Goal: Transaction & Acquisition: Purchase product/service

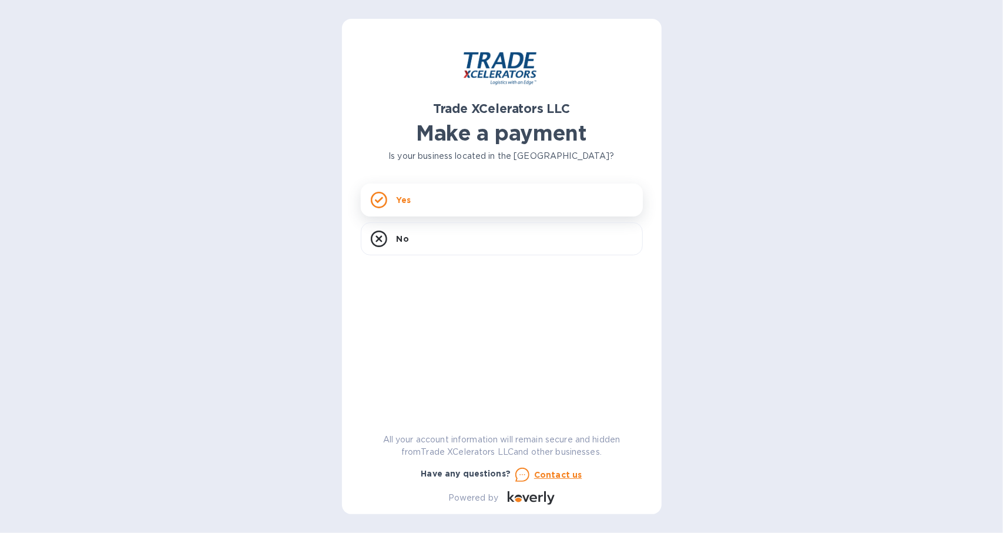
click at [408, 203] on p "Yes" at bounding box center [404, 200] width 14 height 12
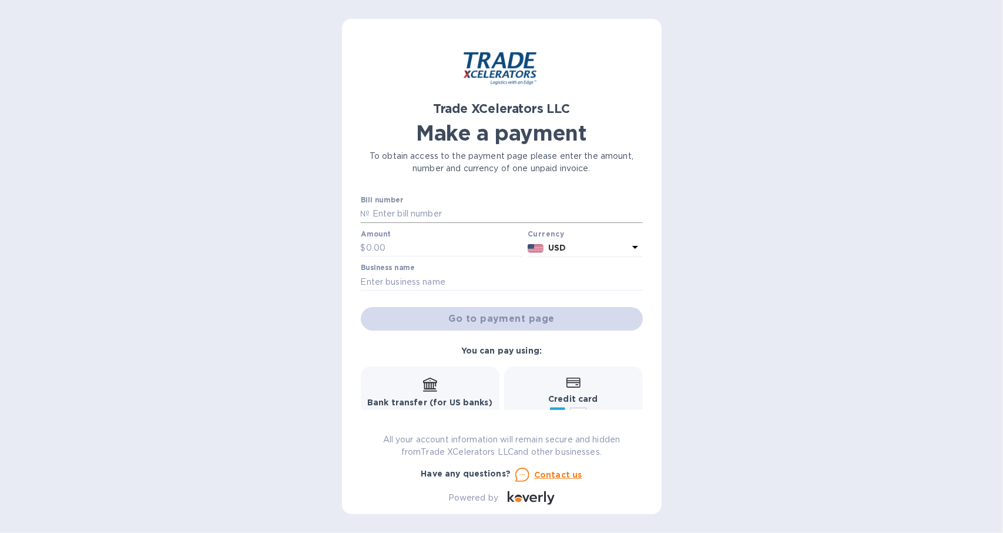
click at [426, 212] on input "text" at bounding box center [506, 214] width 273 height 18
paste input "[DATE] Aftercare Deposited [DATE]"
type input "[DATE] Aftercare Deposited [DATE]"
drag, startPoint x: 592, startPoint y: 210, endPoint x: 34, endPoint y: 152, distance: 560.8
click at [34, 152] on div "Trade XCelerators LLC Make a payment To obtain access to the payment page pleas…" at bounding box center [501, 266] width 1003 height 533
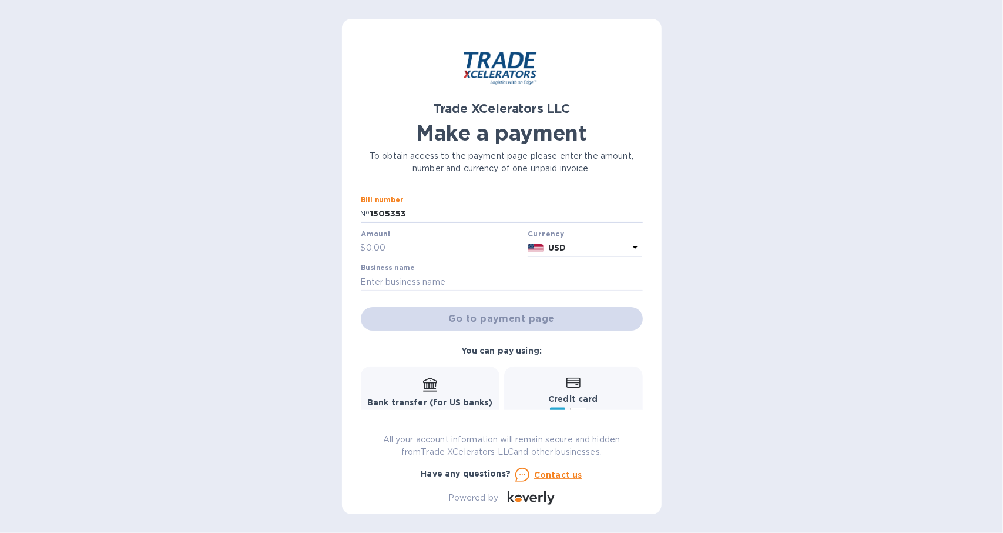
type input "1505353"
click at [463, 251] on input "text" at bounding box center [445, 248] width 158 height 18
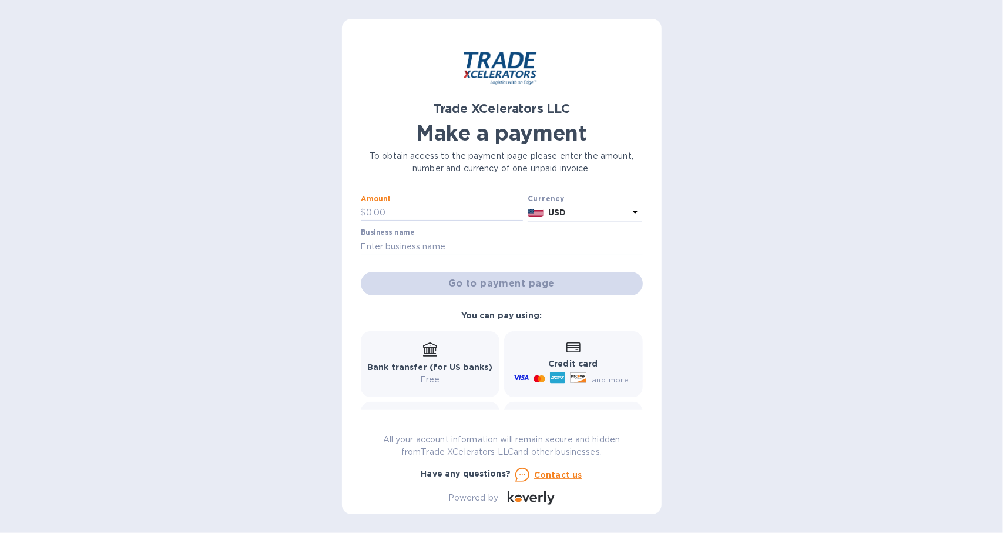
scroll to position [100, 0]
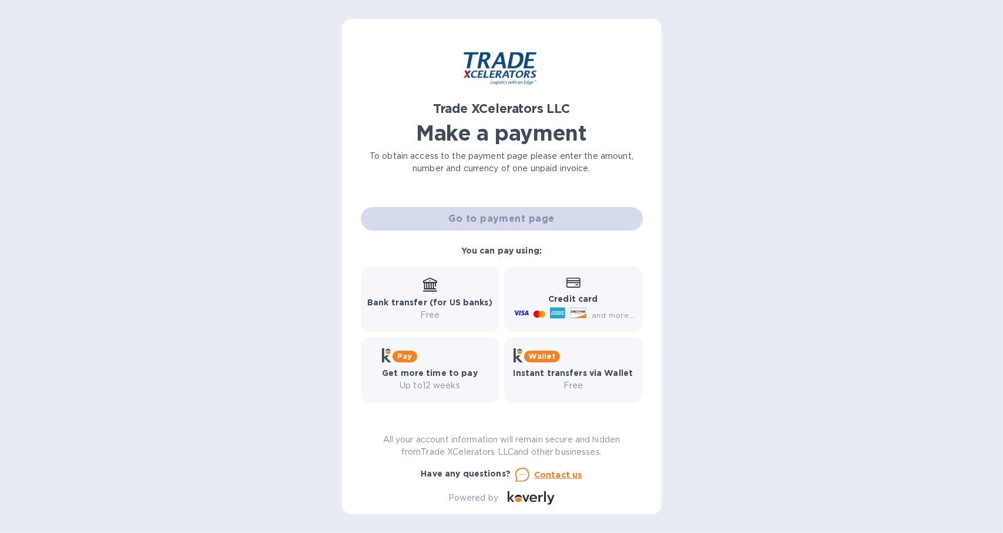
click at [538, 299] on p "Credit card" at bounding box center [572, 299] width 123 height 12
click at [563, 289] on div "Credit card and more..." at bounding box center [572, 299] width 123 height 45
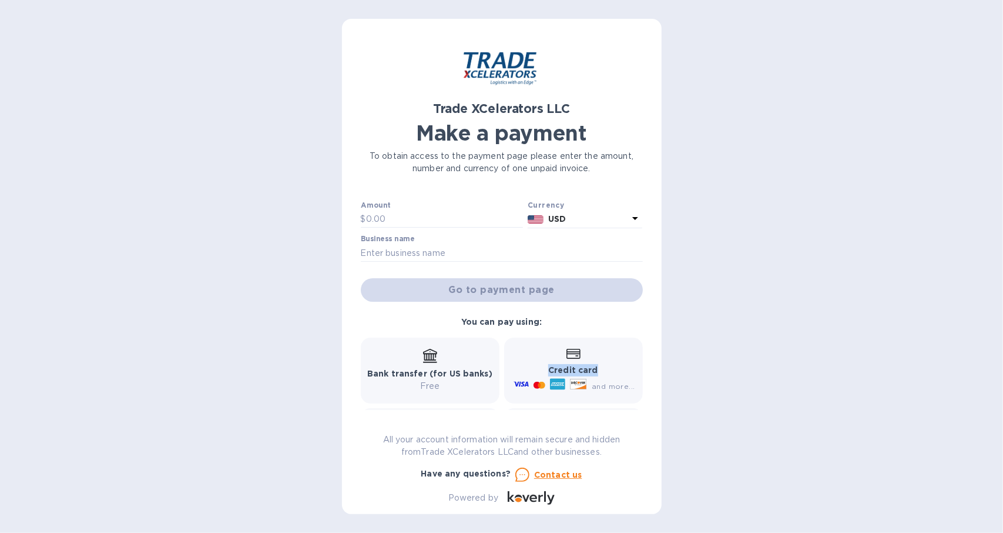
scroll to position [0, 0]
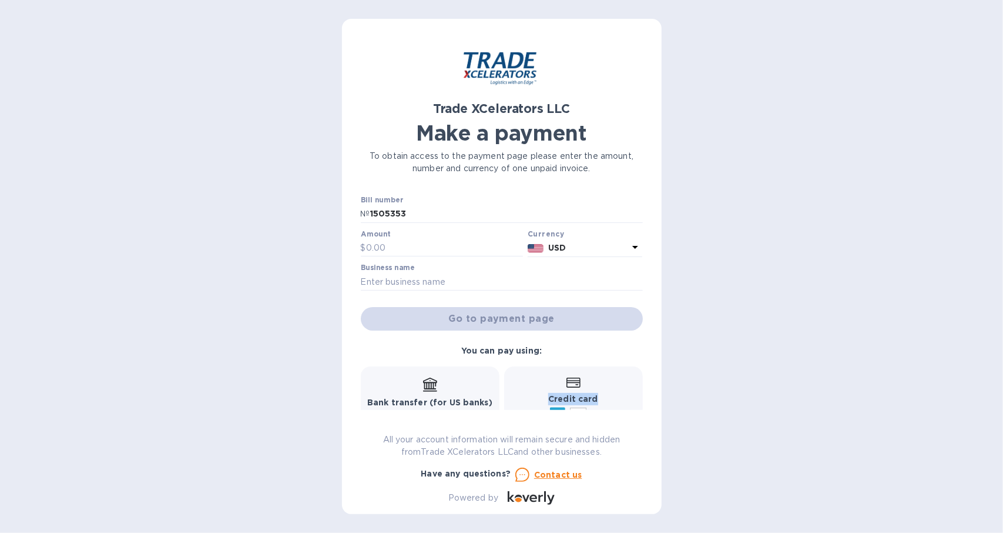
click at [495, 267] on div "Business name" at bounding box center [502, 276] width 282 height 27
click at [483, 272] on div "Business name" at bounding box center [502, 276] width 282 height 27
click at [402, 272] on label "Business name" at bounding box center [388, 268] width 54 height 7
click at [396, 277] on input "text" at bounding box center [502, 282] width 282 height 18
type input "J&T School Supplies"
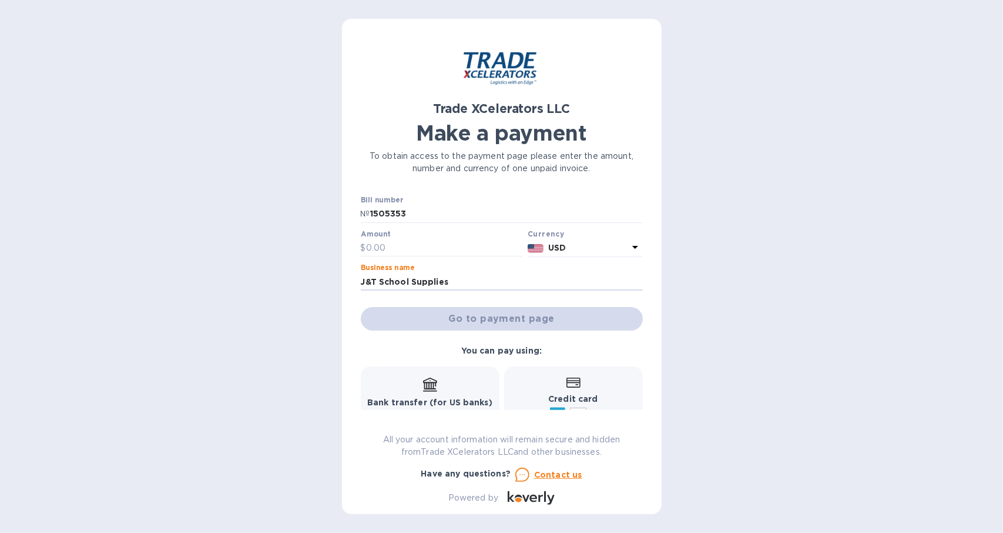
click at [467, 257] on div at bounding box center [442, 257] width 163 height 2
click at [466, 245] on input "text" at bounding box center [445, 248] width 158 height 18
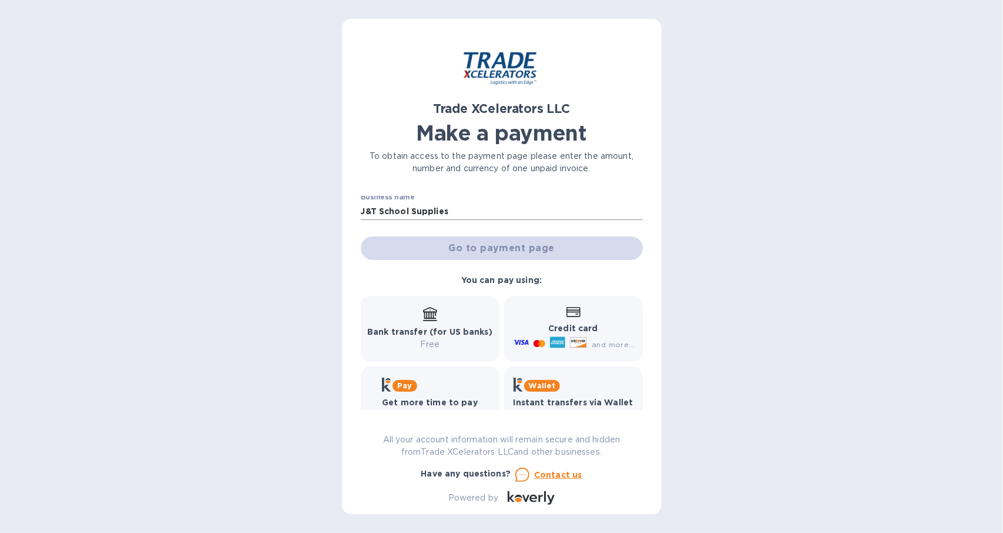
scroll to position [100, 0]
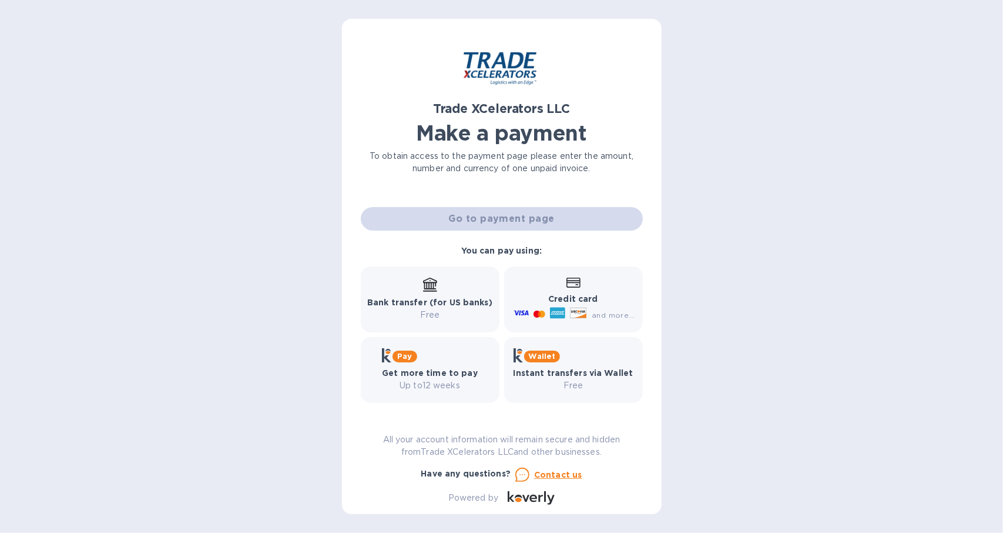
click at [477, 289] on div "Bank transfer (for US banks) Free" at bounding box center [429, 298] width 125 height 43
click at [449, 292] on div "Bank transfer (for US banks) Free" at bounding box center [429, 298] width 125 height 43
drag, startPoint x: 541, startPoint y: 283, endPoint x: 509, endPoint y: 257, distance: 41.3
click at [540, 283] on div "Credit card and more..." at bounding box center [572, 299] width 123 height 45
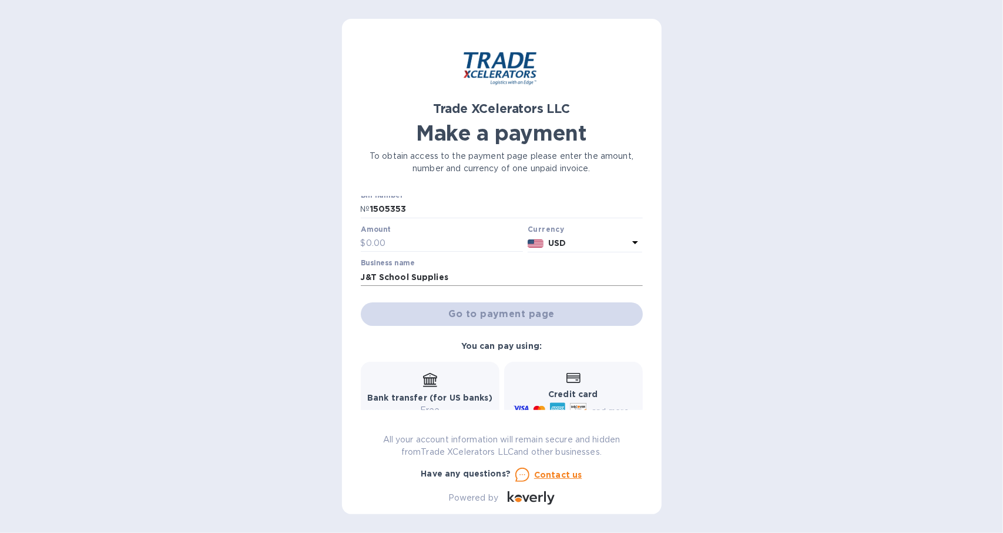
scroll to position [0, 0]
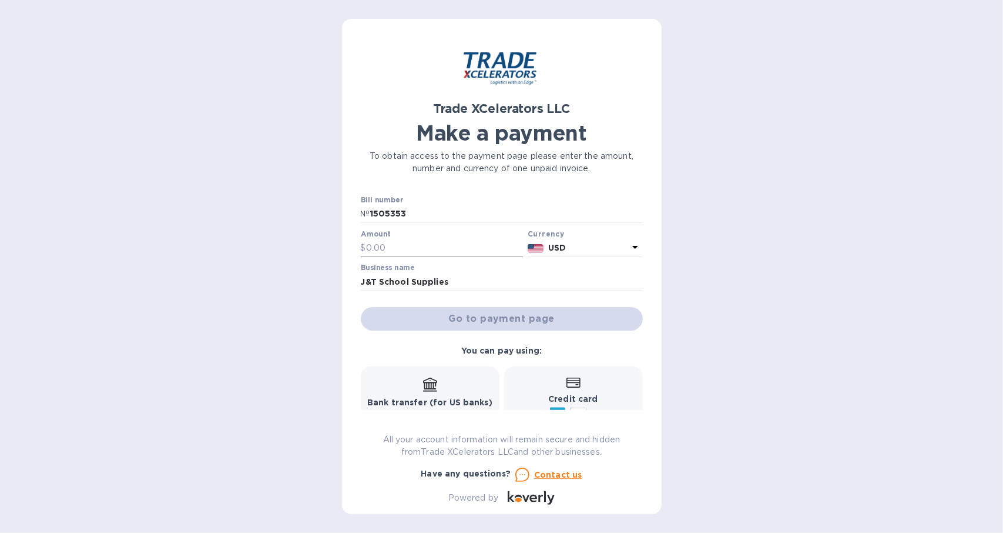
click at [369, 247] on input "text" at bounding box center [445, 248] width 158 height 18
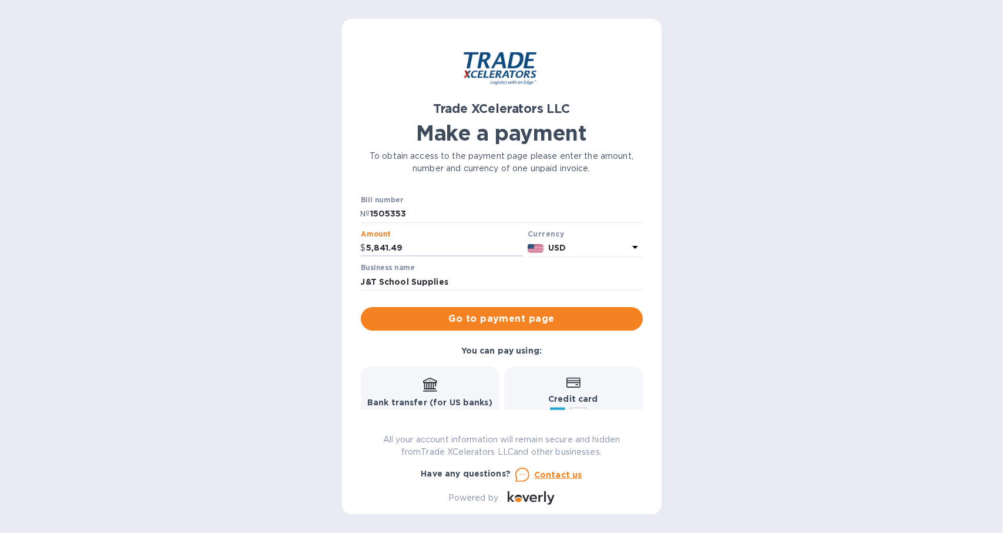
type input "5,841.49"
click at [585, 317] on span "Go to payment page" at bounding box center [501, 319] width 263 height 14
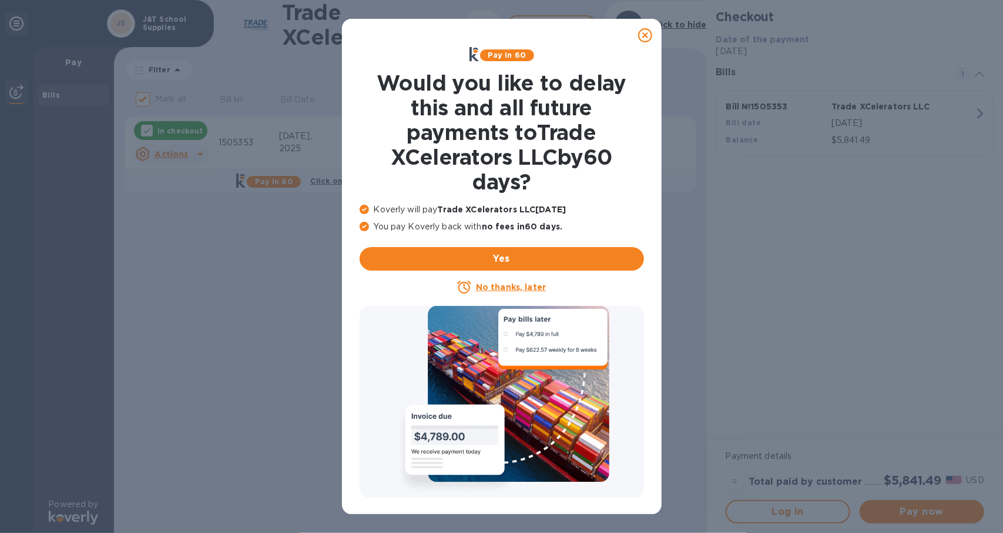
click at [648, 32] on icon at bounding box center [645, 35] width 14 height 14
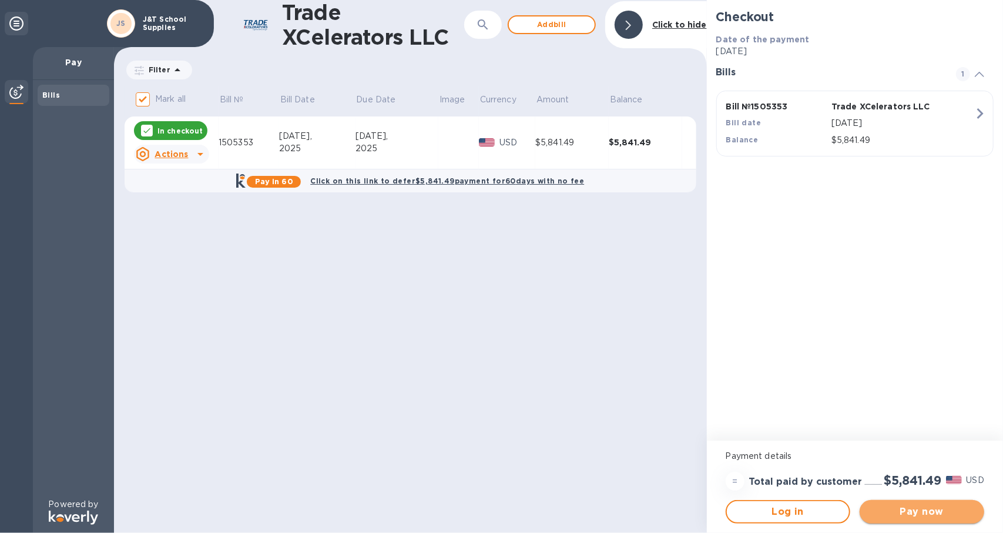
click at [880, 504] on span "Pay now" at bounding box center [922, 511] width 106 height 14
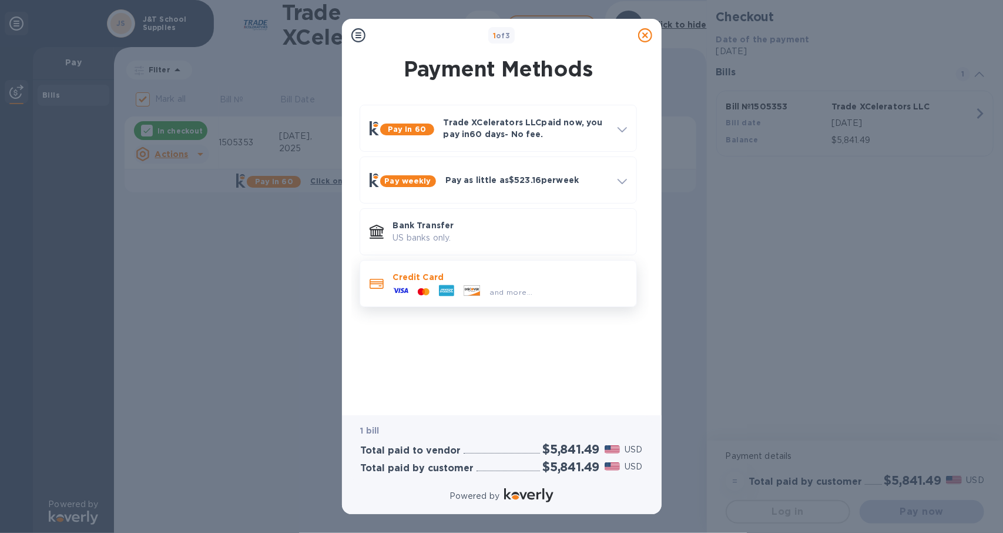
click at [419, 276] on p "Credit Card" at bounding box center [510, 277] width 234 height 12
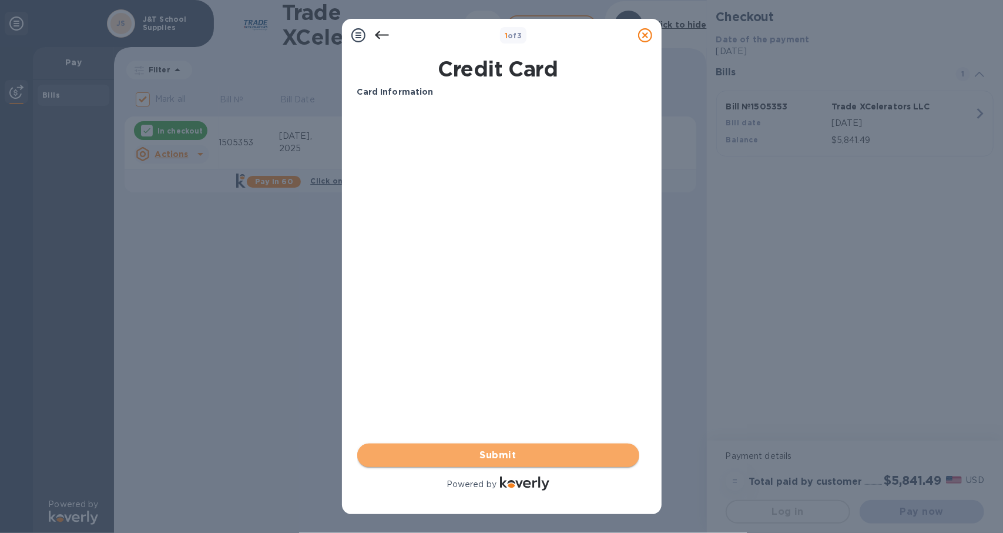
click at [475, 453] on span "Submit" at bounding box center [498, 455] width 263 height 14
